Goal: Navigation & Orientation: Understand site structure

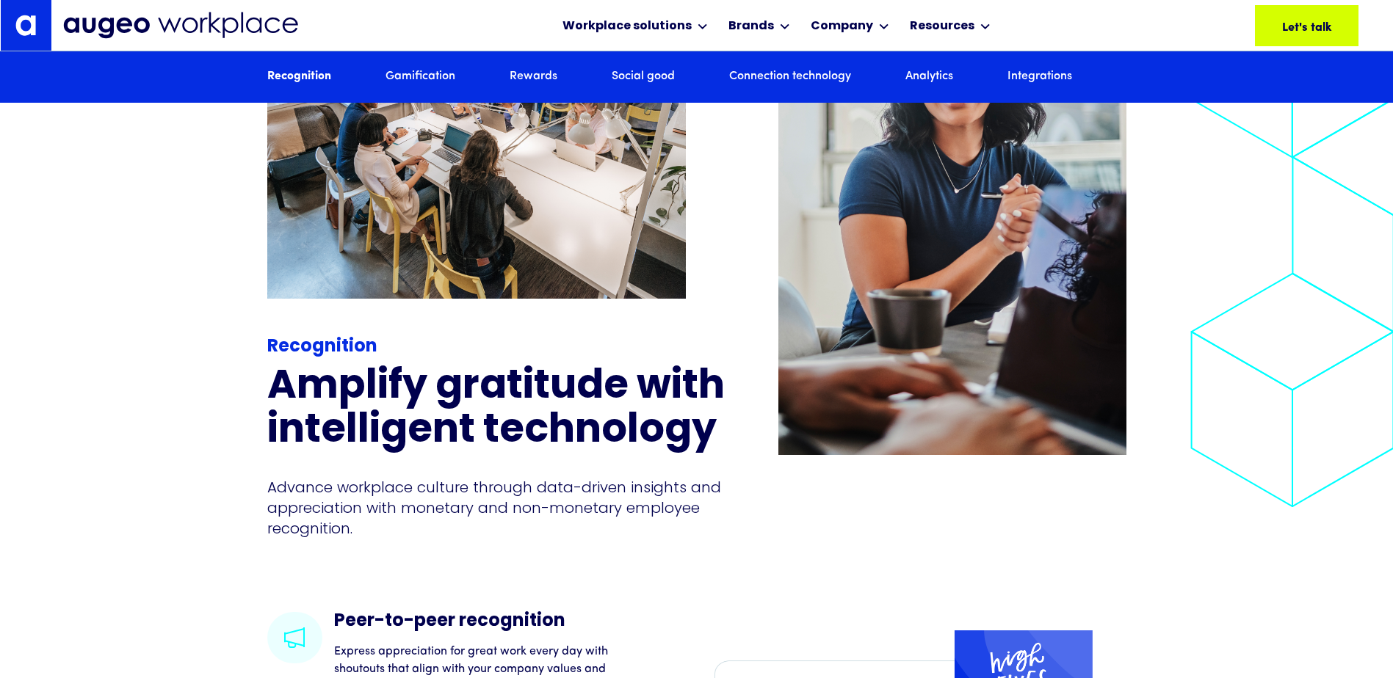
scroll to position [1925, 0]
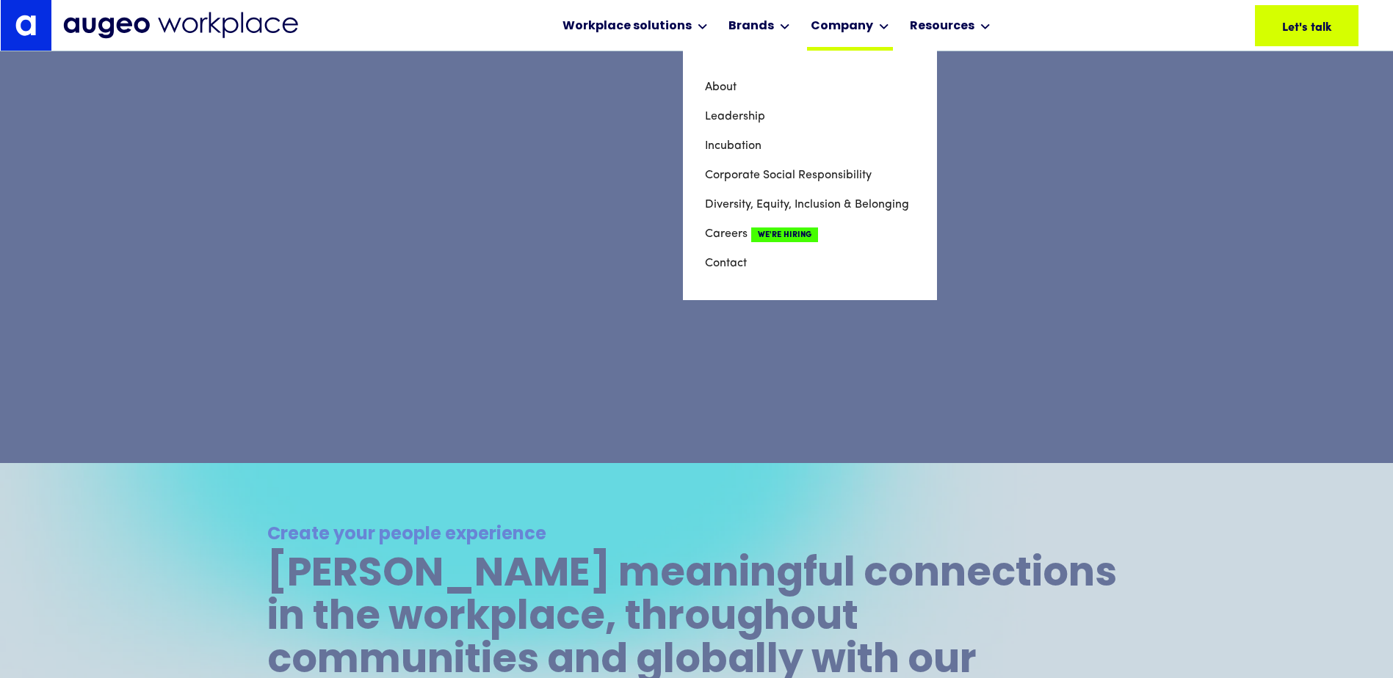
click at [850, 40] on div "Company" at bounding box center [850, 25] width 86 height 51
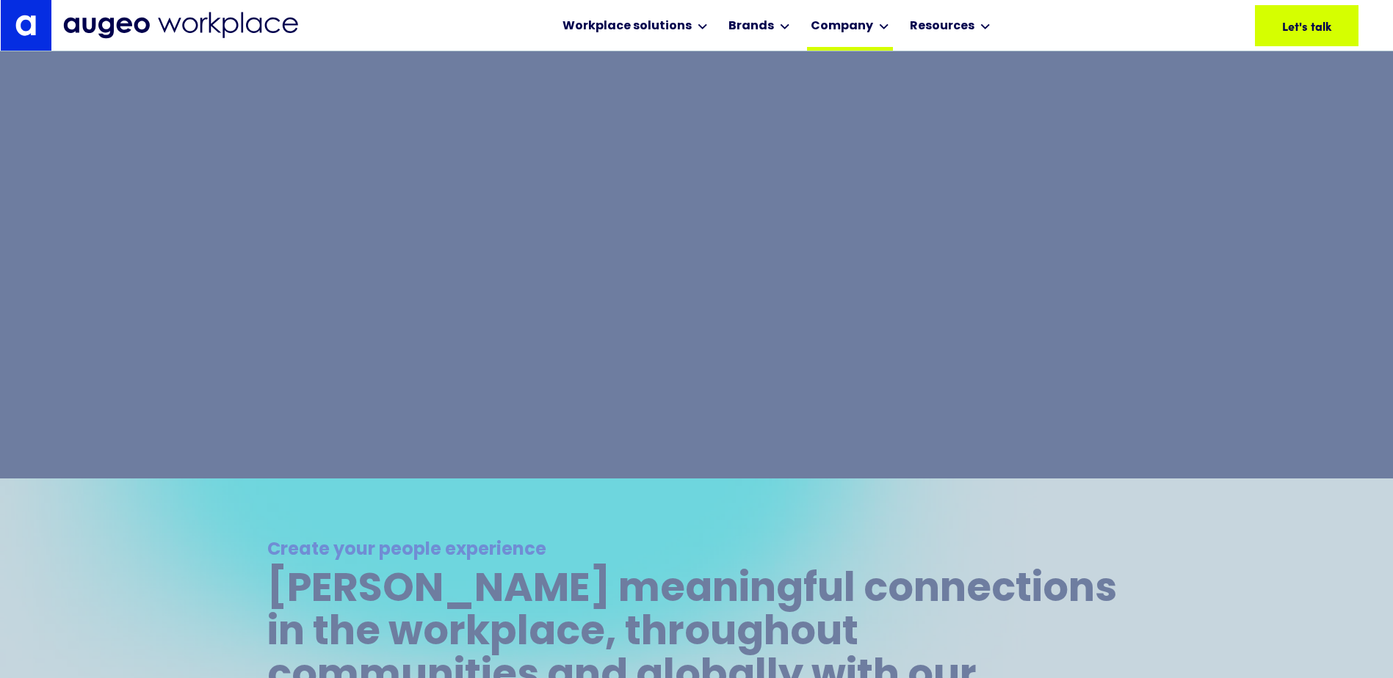
click at [850, 40] on div "Company" at bounding box center [850, 25] width 86 height 51
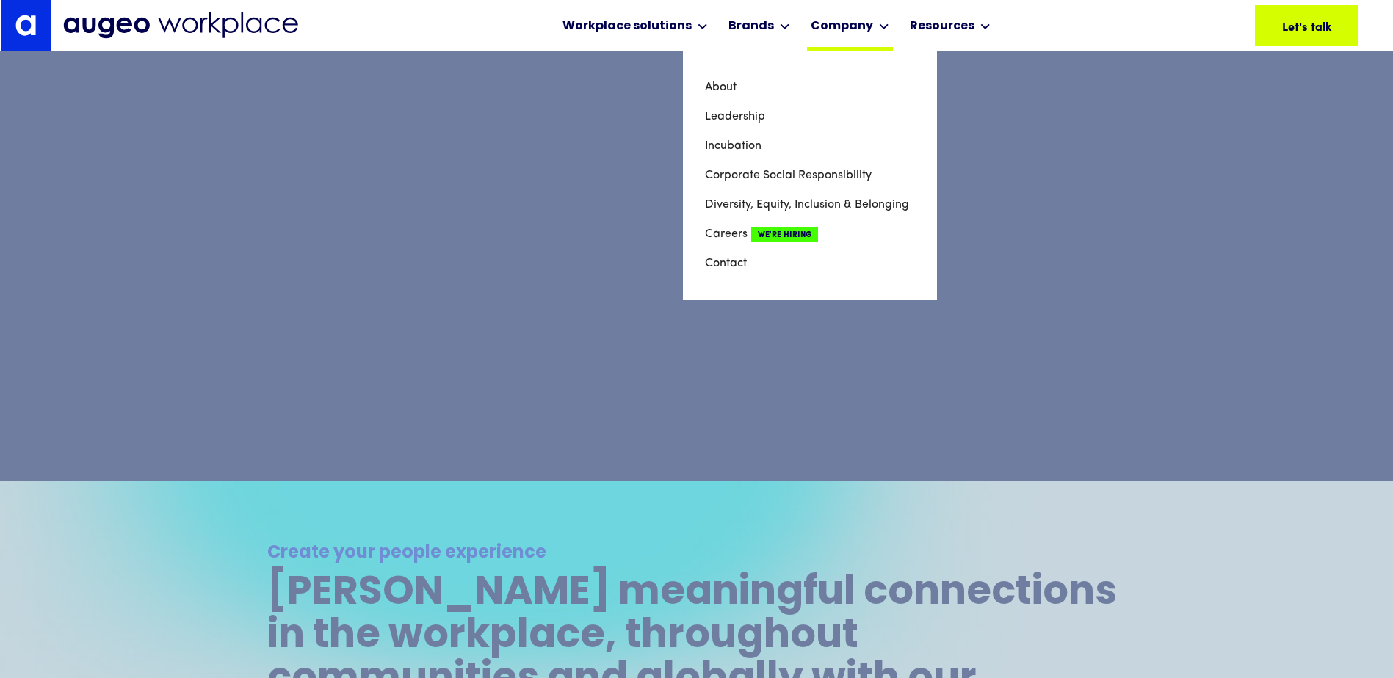
scroll to position [814, 0]
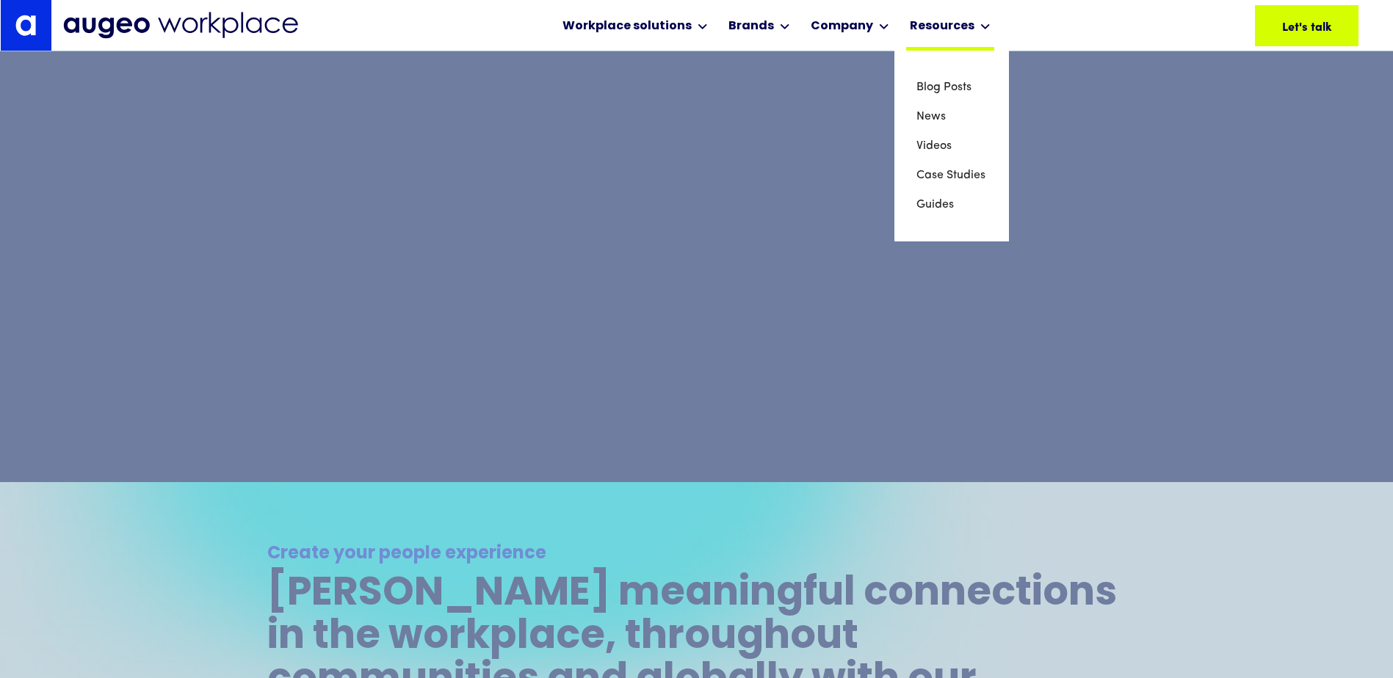
click at [950, 23] on div "Resources" at bounding box center [942, 27] width 65 height 18
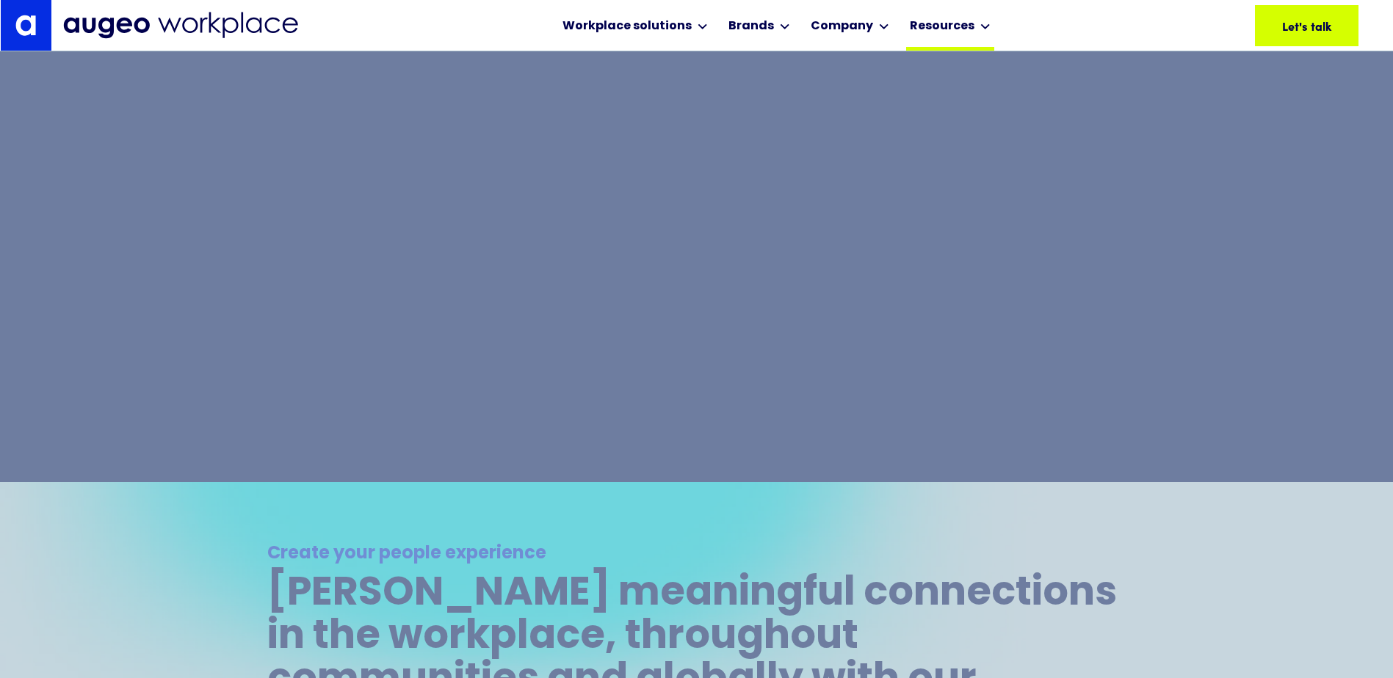
click at [950, 23] on div "Resources" at bounding box center [942, 27] width 65 height 18
